Goal: Navigation & Orientation: Find specific page/section

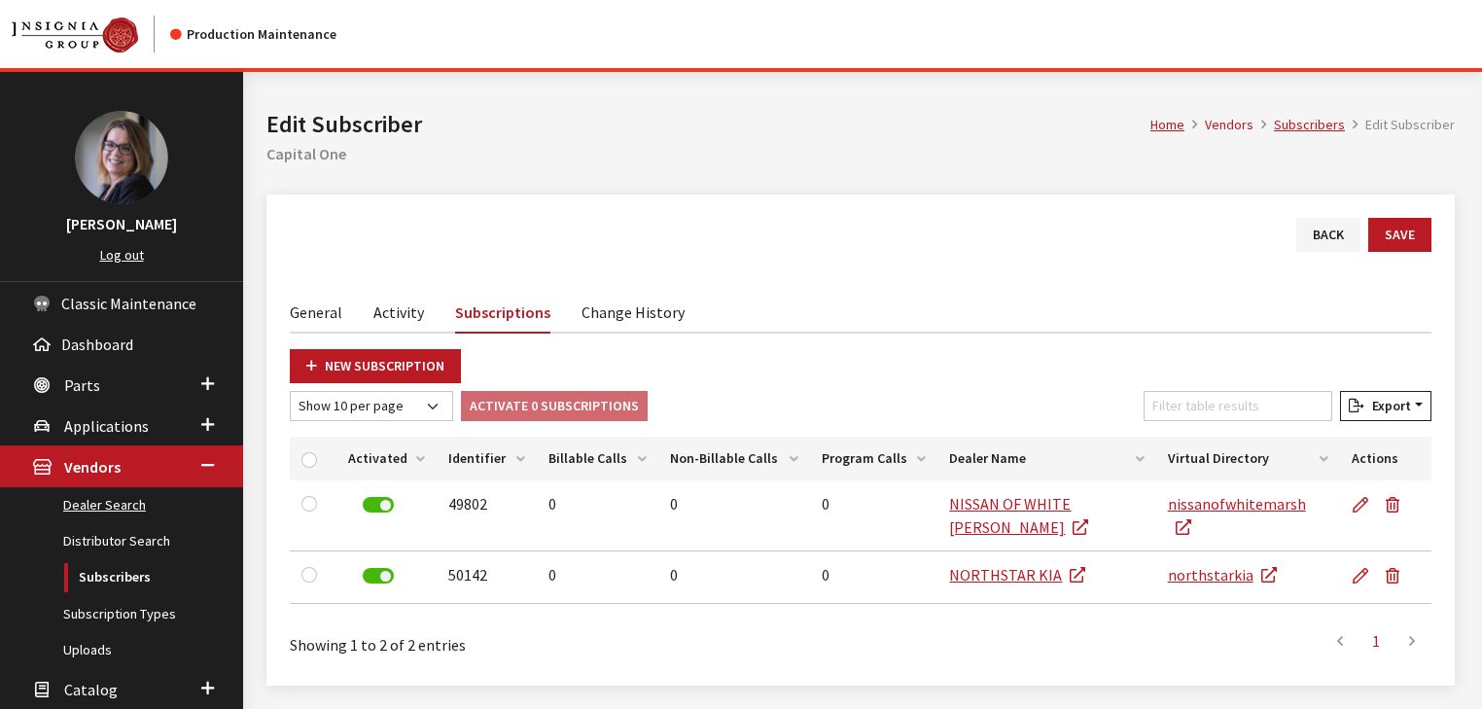
click at [96, 506] on link "Dealer Search" at bounding box center [121, 505] width 243 height 36
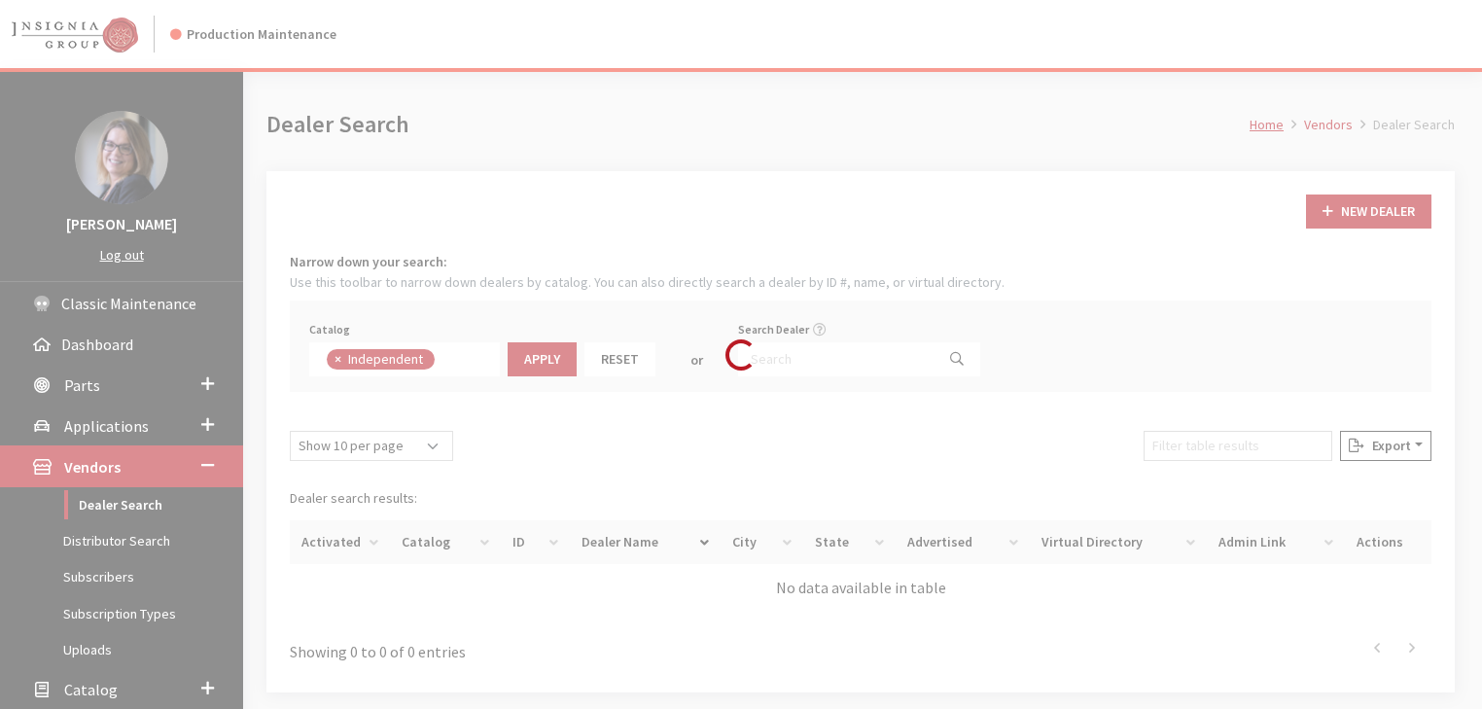
scroll to position [139, 0]
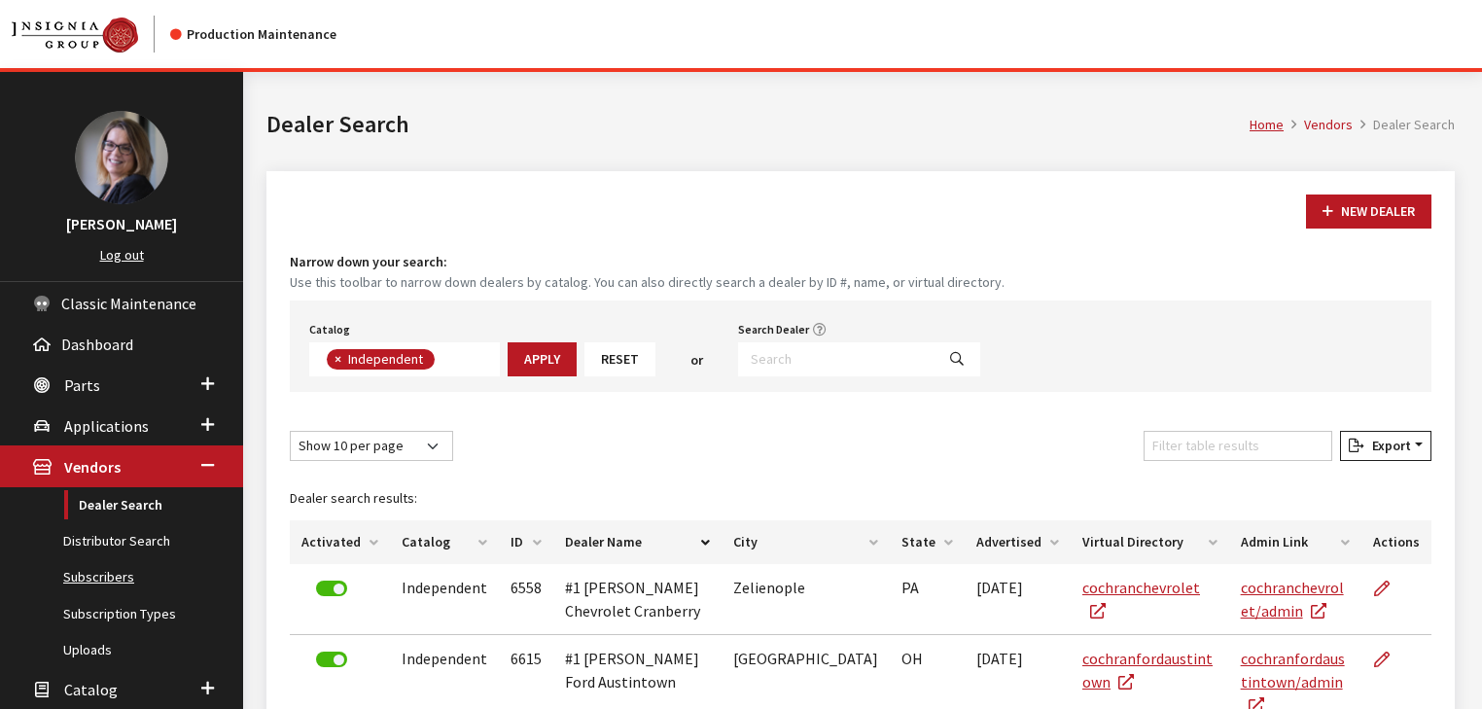
click at [121, 586] on link "Subscribers" at bounding box center [121, 577] width 243 height 36
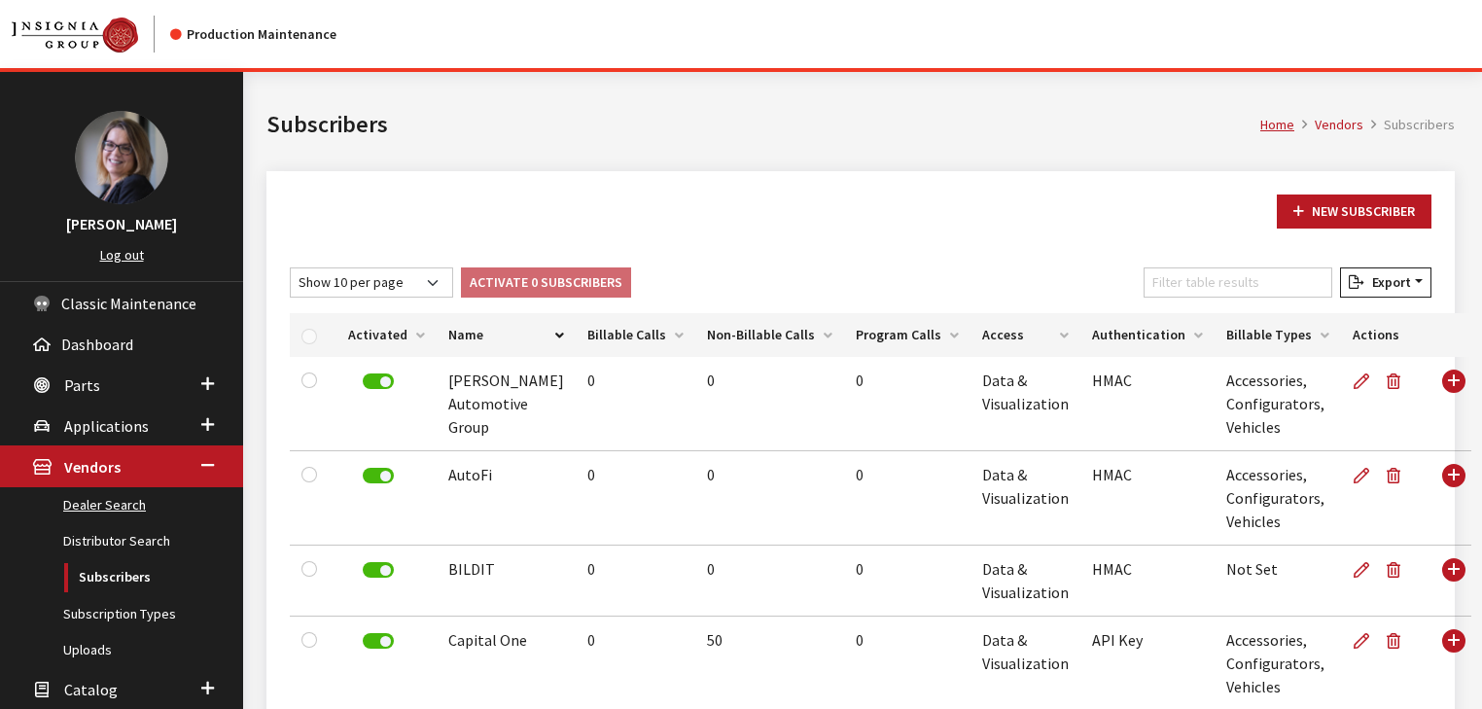
click at [126, 518] on link "Dealer Search" at bounding box center [121, 505] width 243 height 36
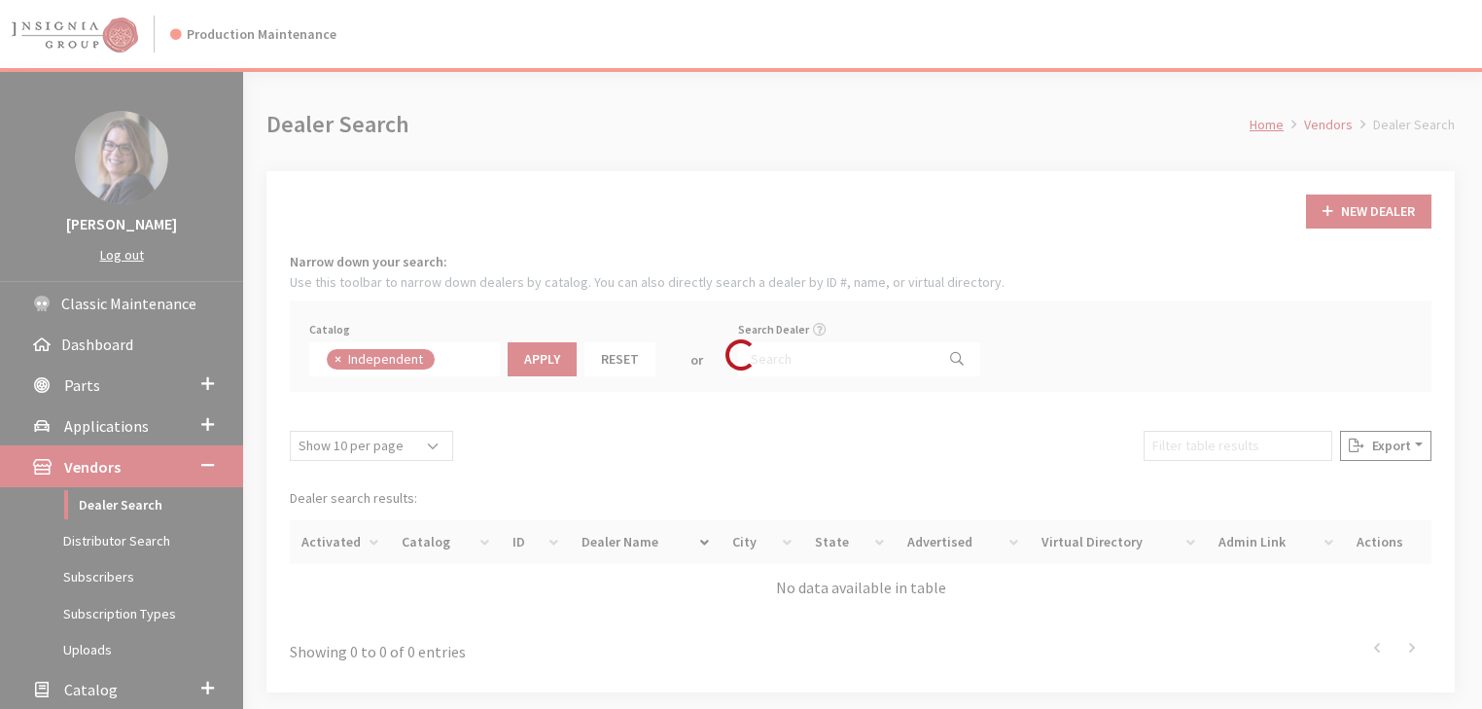
scroll to position [139, 0]
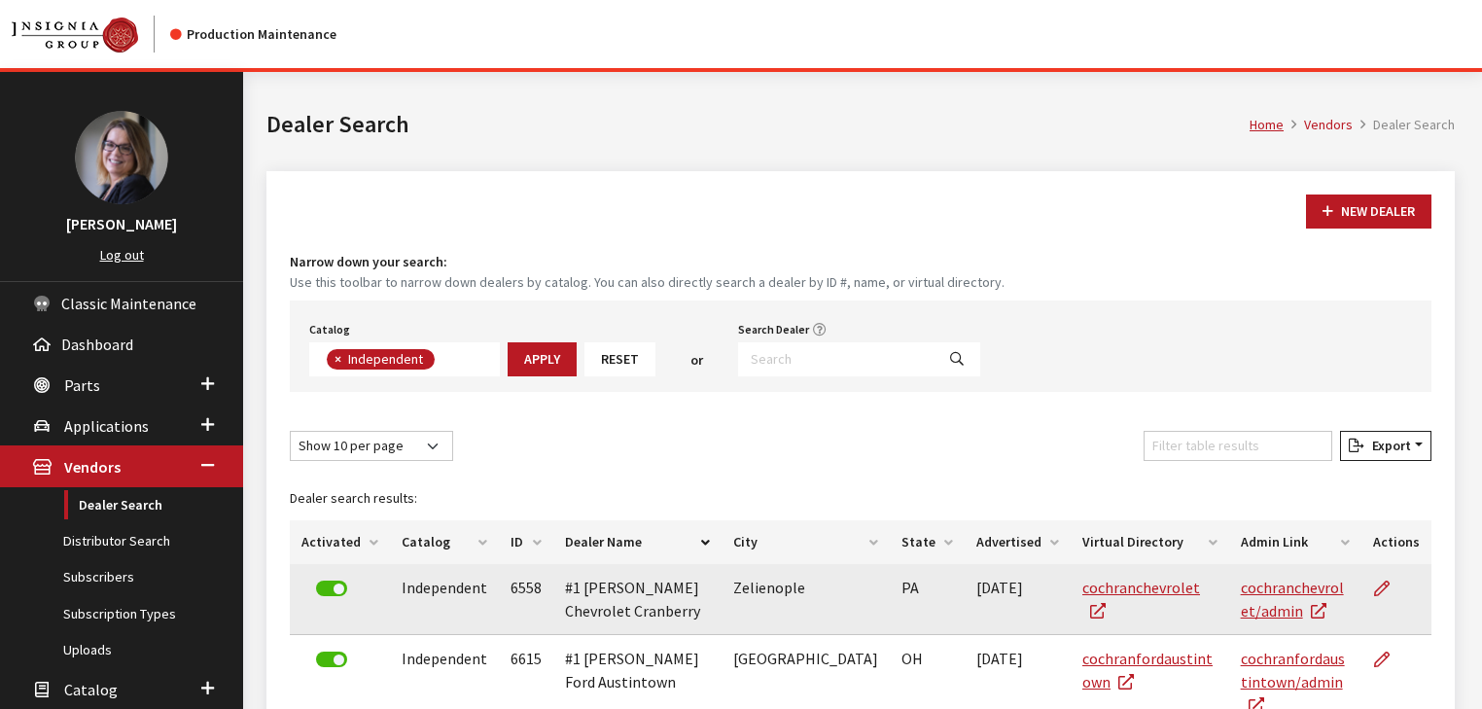
click at [1084, 598] on td "cochranchevrolet" at bounding box center [1149, 599] width 158 height 71
click at [1082, 595] on td "cochranchevrolet" at bounding box center [1149, 599] width 158 height 71
click at [1082, 579] on link "cochranchevrolet" at bounding box center [1141, 598] width 118 height 43
